Goal: Transaction & Acquisition: Purchase product/service

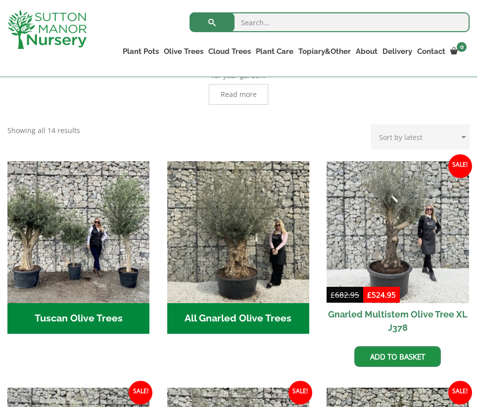
scroll to position [273, 0]
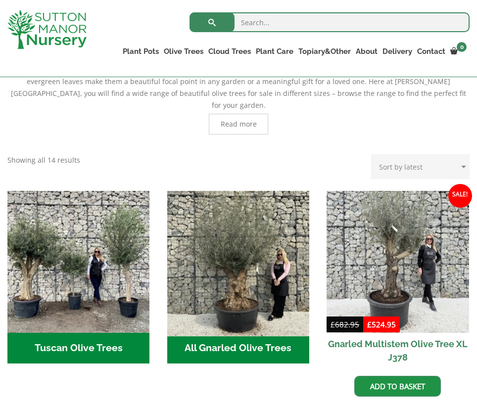
click at [236, 274] on img "Visit product category All Gnarled Olive Trees" at bounding box center [238, 262] width 149 height 149
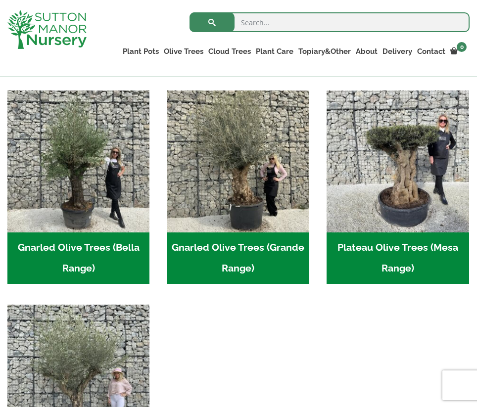
scroll to position [209, 0]
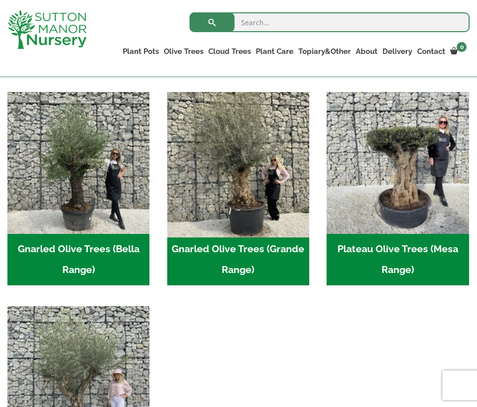
click at [258, 182] on img "Visit product category Gnarled Olive Trees (Grande Range)" at bounding box center [238, 163] width 149 height 149
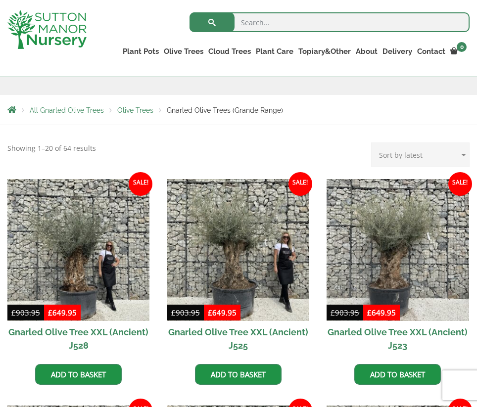
scroll to position [223, 0]
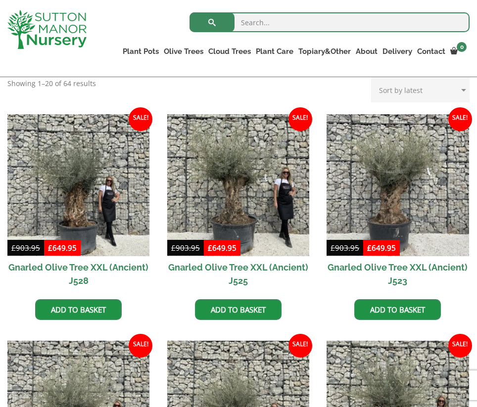
click at [465, 93] on select "Sort by popularity Sort by latest Sort by price: low to high Sort by price: hig…" at bounding box center [420, 90] width 98 height 25
select select "price-desc"
click at [374, 78] on select "Sort by popularity Sort by latest Sort by price: low to high Sort by price: hig…" at bounding box center [420, 90] width 98 height 25
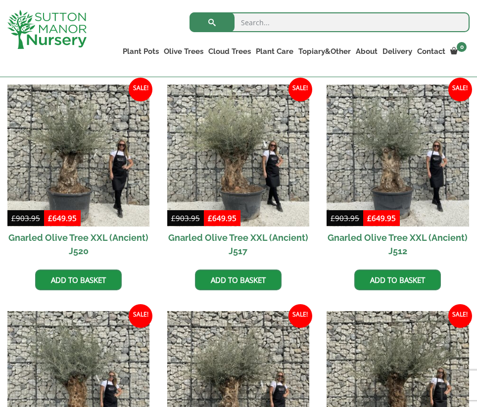
scroll to position [631, 0]
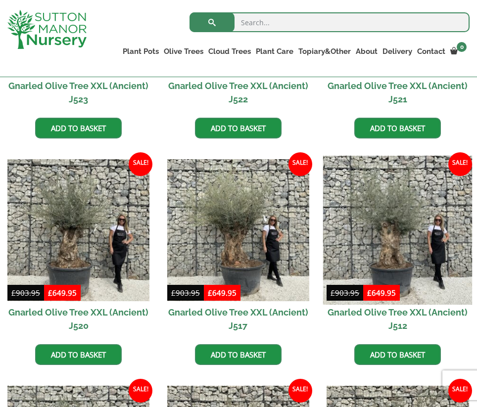
click at [378, 213] on img at bounding box center [397, 230] width 149 height 149
